Goal: Task Accomplishment & Management: Complete application form

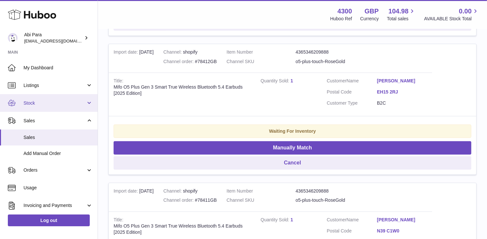
click at [82, 103] on span "Stock" at bounding box center [55, 103] width 62 height 6
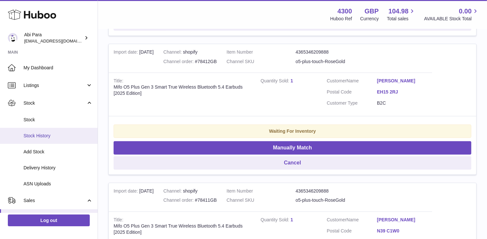
click at [47, 135] on span "Stock History" at bounding box center [58, 136] width 69 height 6
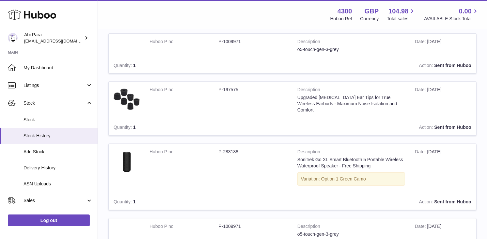
scroll to position [288, 0]
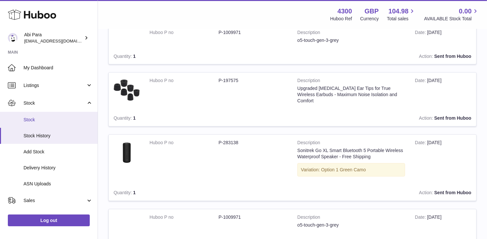
click at [28, 119] on span "Stock" at bounding box center [58, 120] width 69 height 6
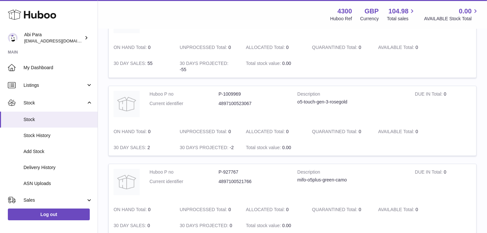
scroll to position [536, 0]
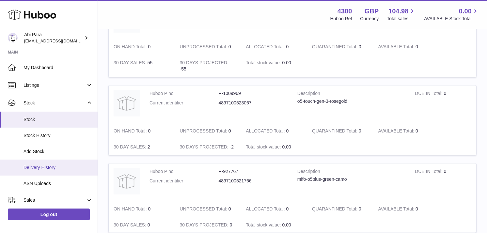
click at [42, 168] on span "Delivery History" at bounding box center [58, 168] width 69 height 6
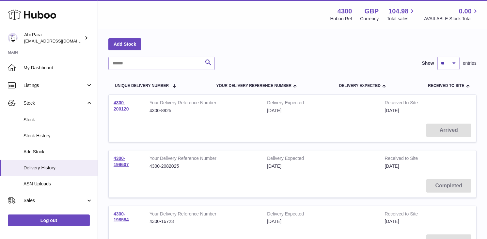
scroll to position [36, 0]
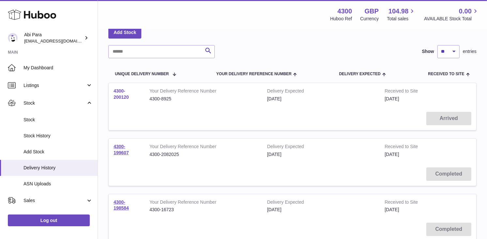
click at [129, 100] on link "4300-200120" at bounding box center [121, 93] width 15 height 11
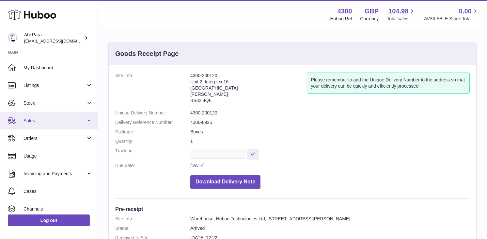
click at [51, 121] on span "Sales" at bounding box center [55, 121] width 62 height 6
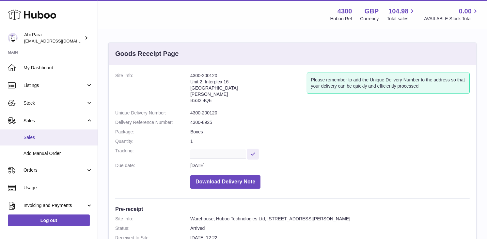
click at [46, 139] on span "Sales" at bounding box center [58, 137] width 69 height 6
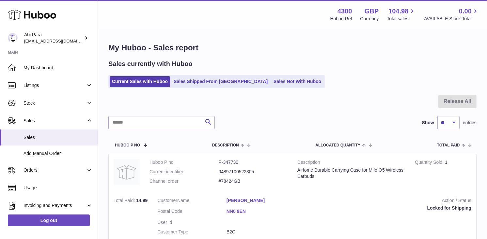
click at [277, 84] on link "Sales Not With Huboo" at bounding box center [297, 81] width 52 height 11
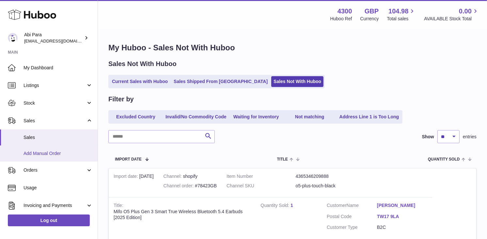
click at [24, 155] on span "Add Manual Order" at bounding box center [58, 153] width 69 height 6
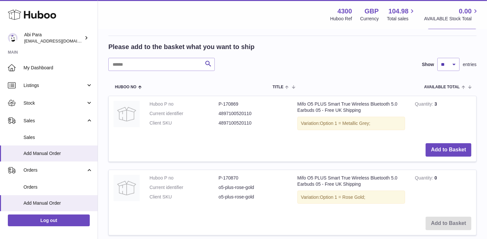
scroll to position [109, 0]
click at [182, 71] on input "text" at bounding box center [161, 63] width 106 height 13
type input "*"
type input "****"
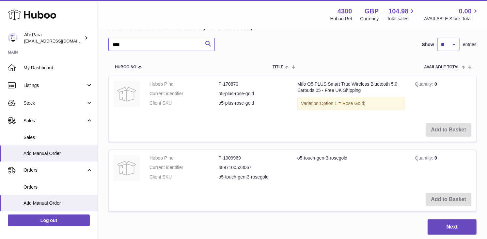
scroll to position [145, 0]
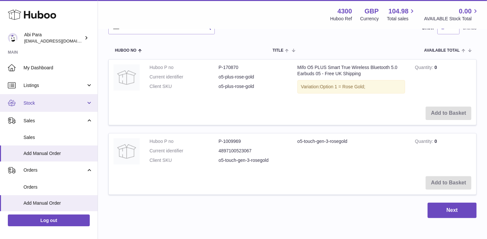
click at [48, 106] on link "Stock" at bounding box center [49, 103] width 98 height 18
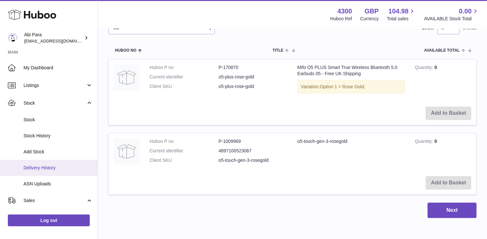
click at [43, 168] on span "Delivery History" at bounding box center [58, 168] width 69 height 6
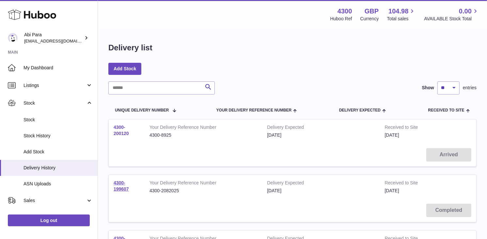
click at [121, 136] on link "4300-200120" at bounding box center [121, 129] width 15 height 11
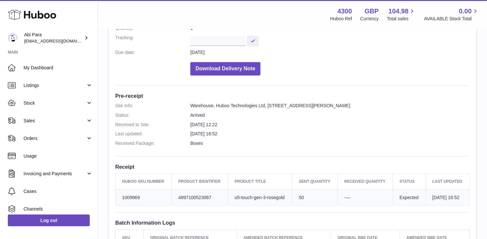
scroll to position [145, 0]
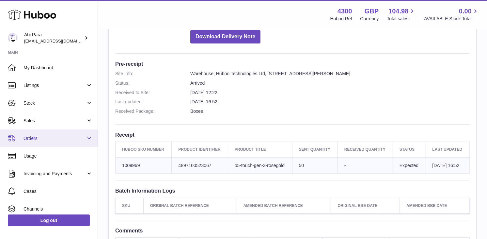
click at [44, 137] on span "Orders" at bounding box center [55, 138] width 62 height 6
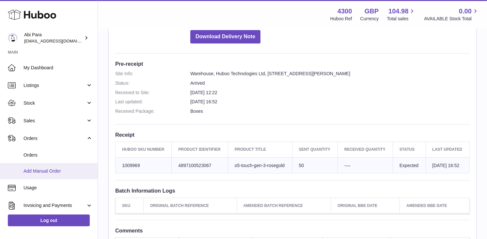
click at [42, 167] on link "Add Manual Order" at bounding box center [49, 171] width 98 height 16
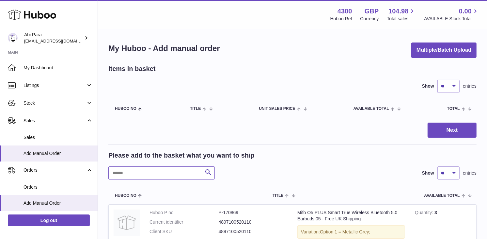
click at [173, 179] on input "text" at bounding box center [161, 172] width 106 height 13
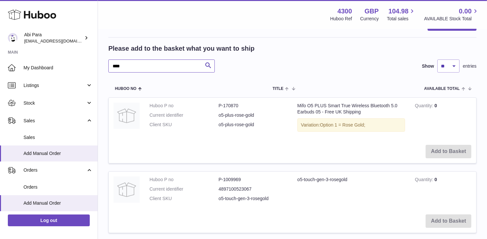
scroll to position [109, 0]
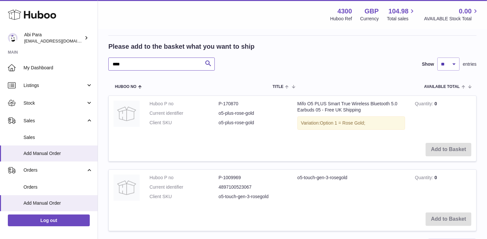
type input "****"
click at [145, 193] on td at bounding box center [127, 188] width 36 height 38
click at [447, 207] on td "Add to Basket" at bounding box center [293, 218] width 368 height 23
click at [451, 207] on td "Add to Basket" at bounding box center [293, 218] width 368 height 23
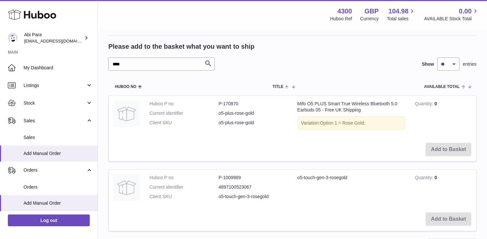
click at [451, 207] on td "Add to Basket" at bounding box center [293, 218] width 368 height 23
